Goal: Information Seeking & Learning: Learn about a topic

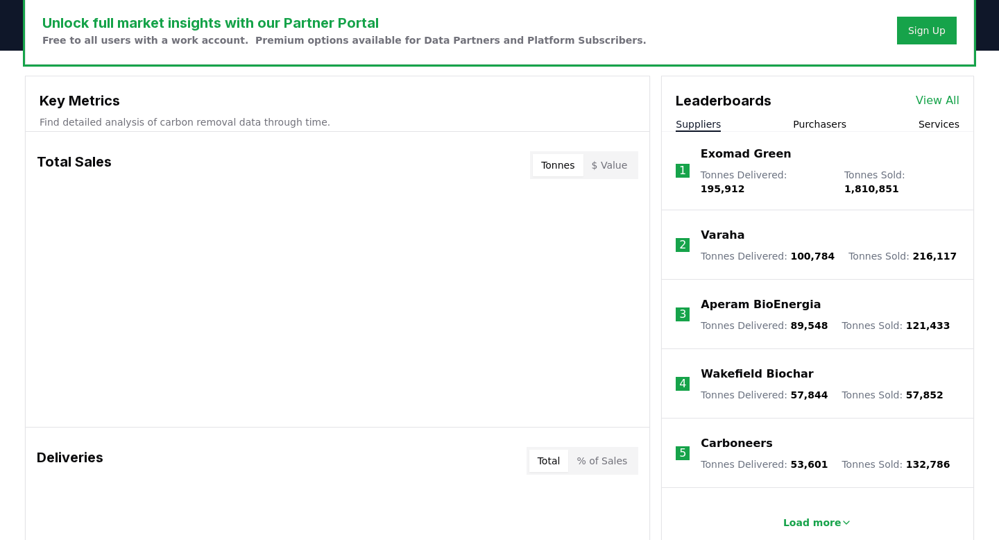
scroll to position [428, 0]
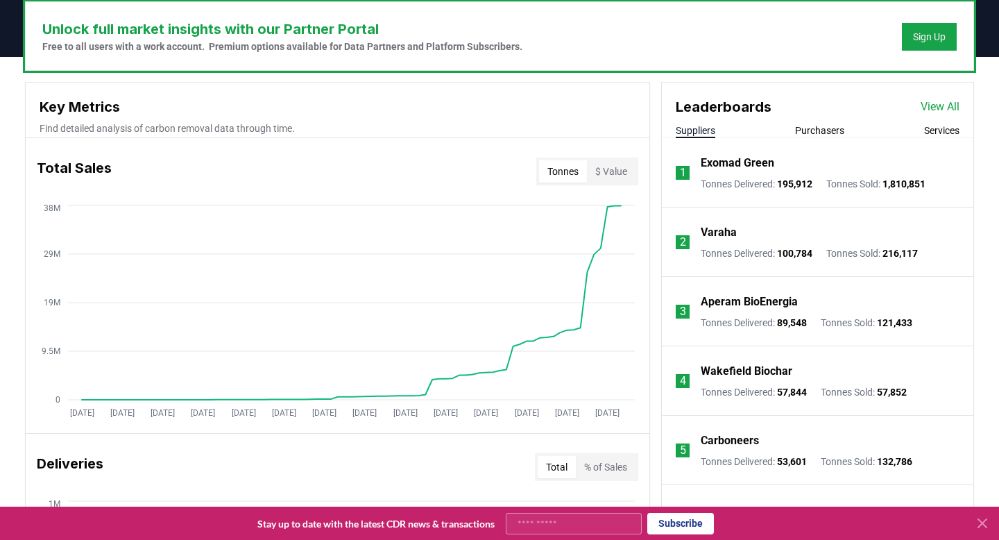
click at [570, 175] on button "Tonnes" at bounding box center [563, 171] width 48 height 22
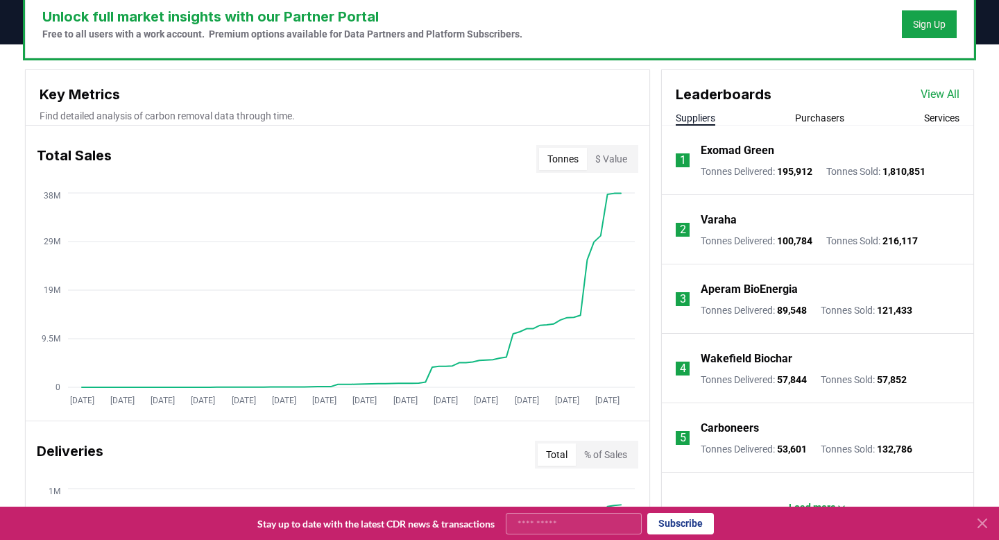
scroll to position [442, 0]
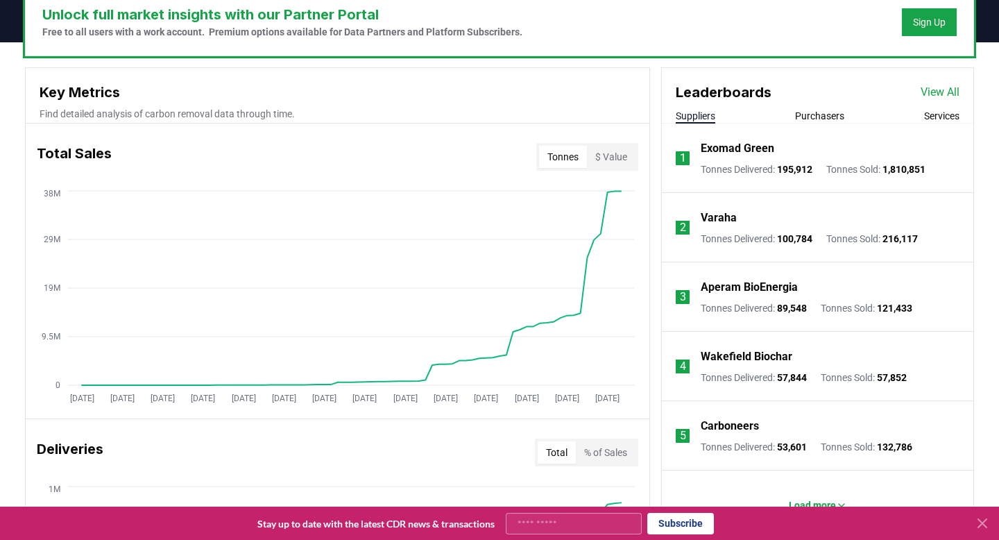
click at [614, 157] on button "$ Value" at bounding box center [611, 157] width 49 height 22
click at [559, 161] on button "Tonnes" at bounding box center [563, 157] width 48 height 22
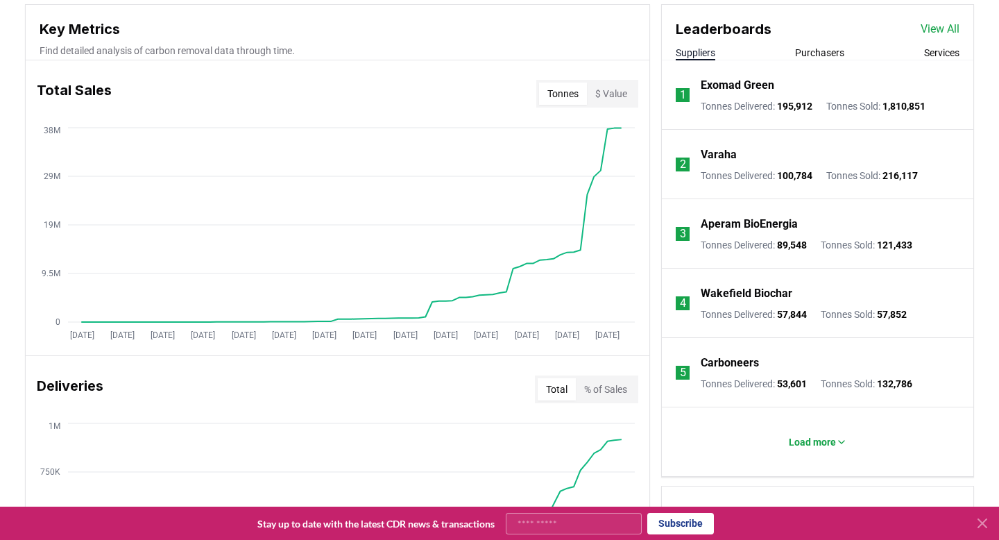
scroll to position [501, 0]
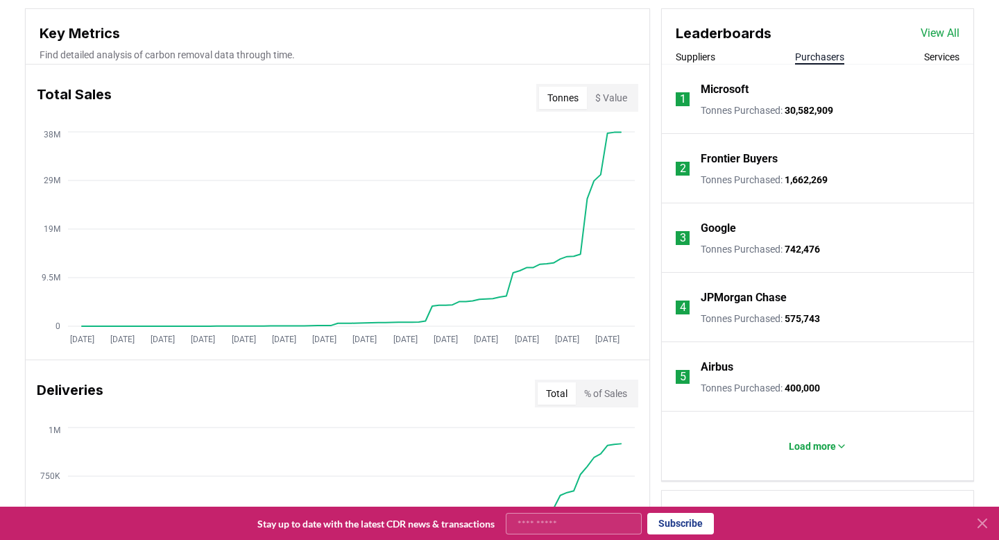
click at [823, 56] on button "Purchasers" at bounding box center [819, 57] width 49 height 14
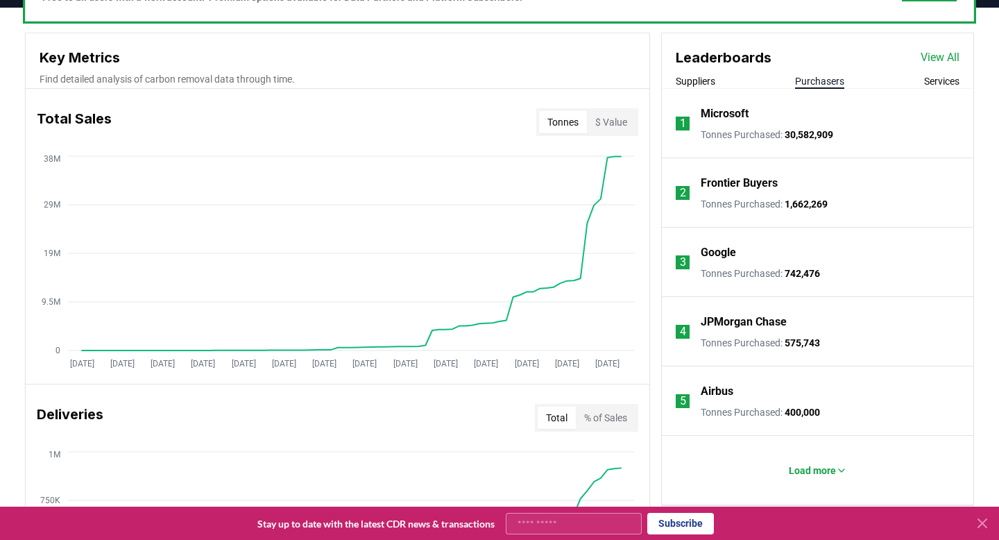
scroll to position [519, 0]
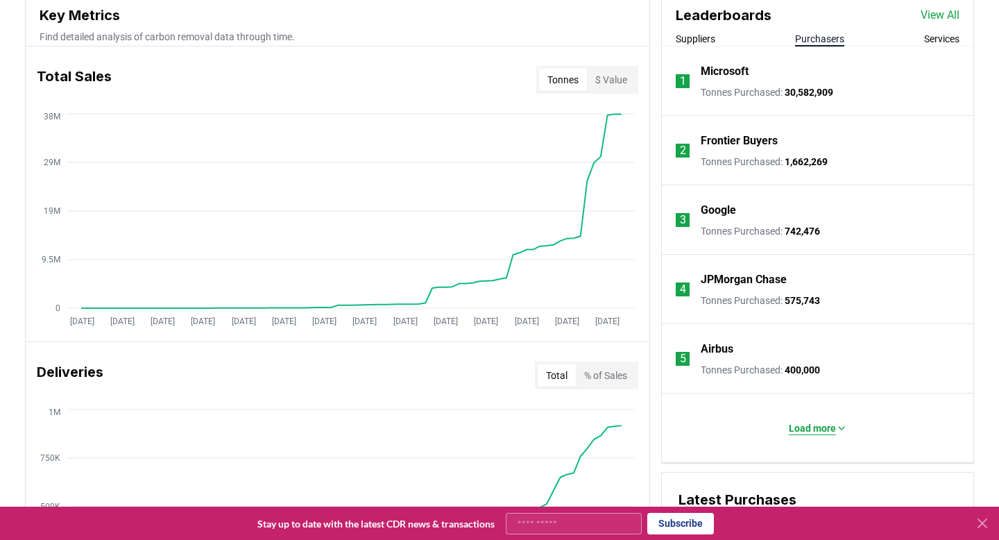
click at [813, 430] on p "Load more" at bounding box center [812, 428] width 47 height 14
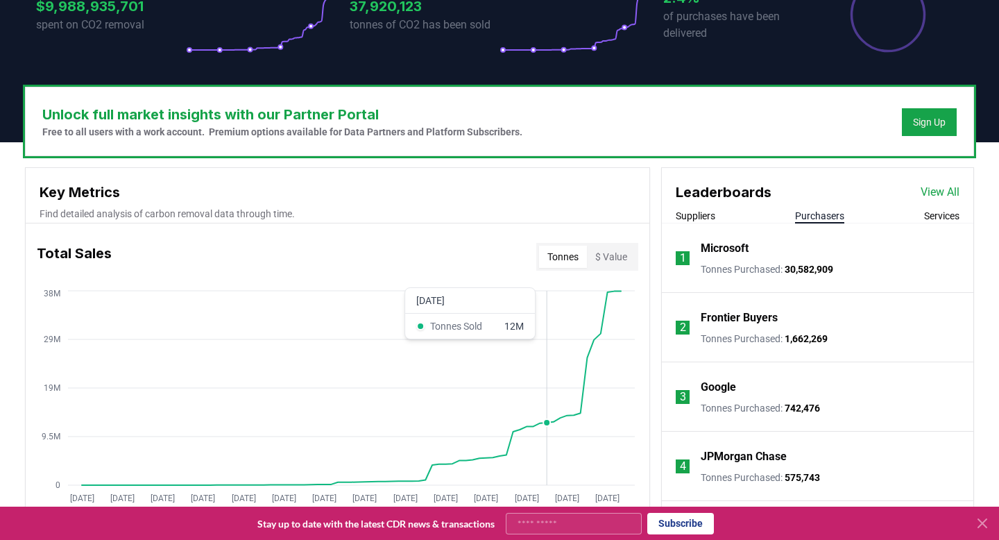
scroll to position [335, 0]
